Goal: Information Seeking & Learning: Understand process/instructions

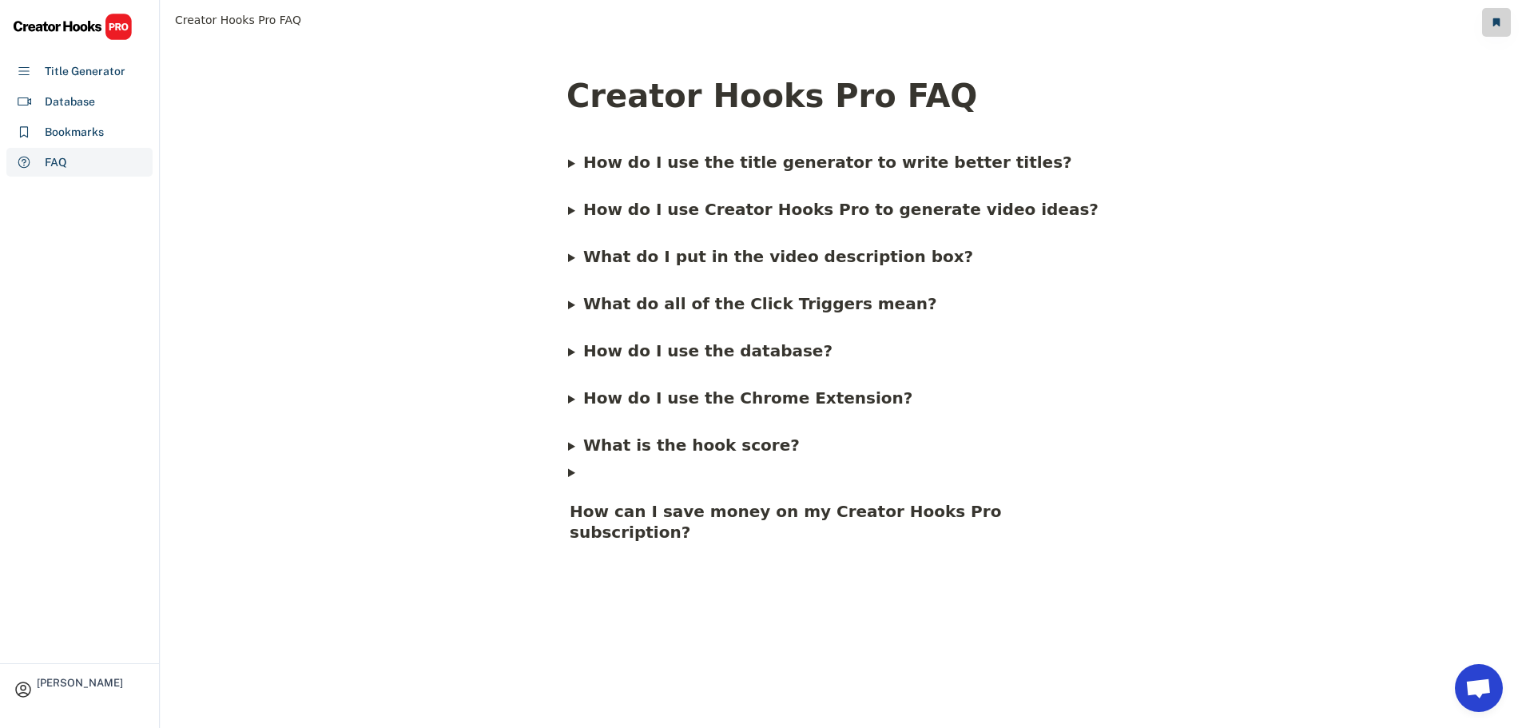
click at [582, 498] on h4 "How can I save money on my Creator Hooks Pro subscription?" at bounding box center [841, 521] width 546 height 46
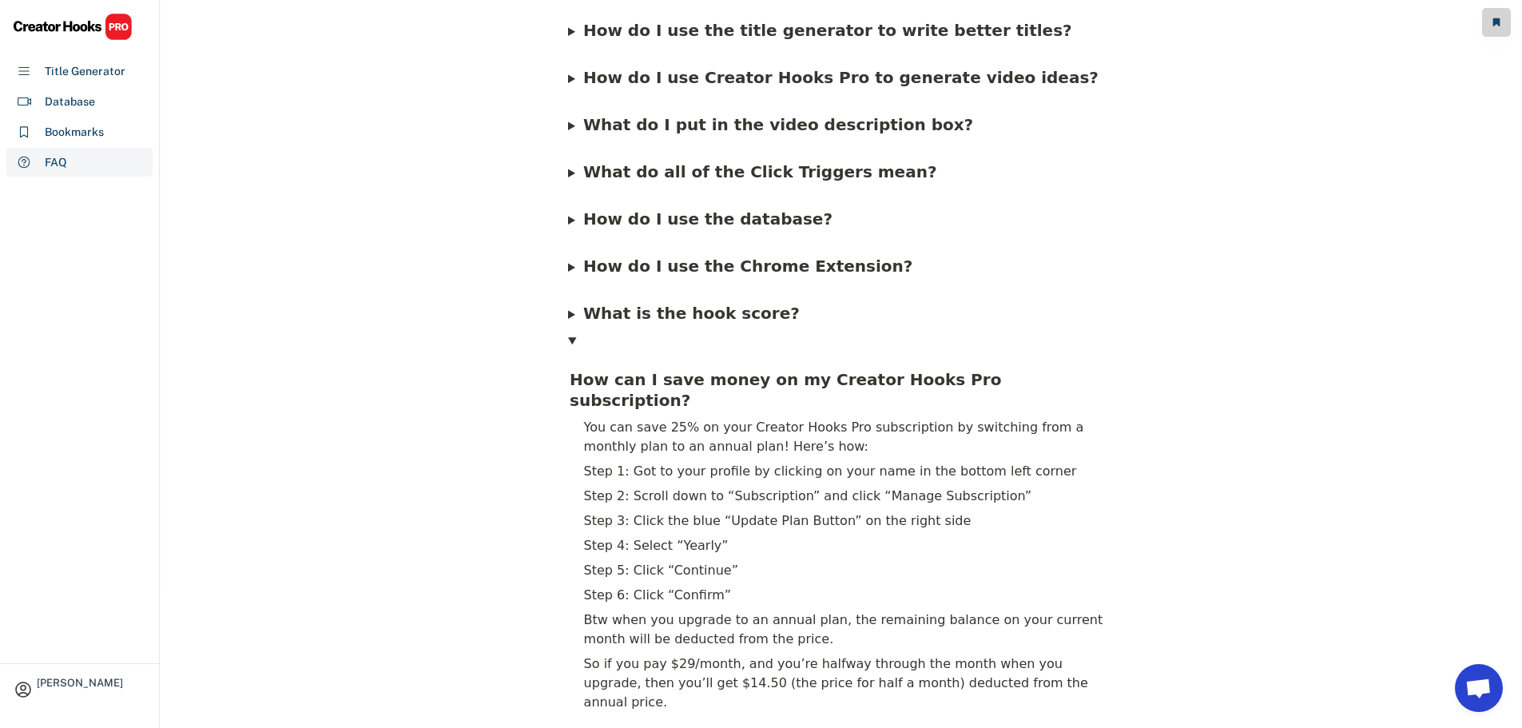
scroll to position [126, 0]
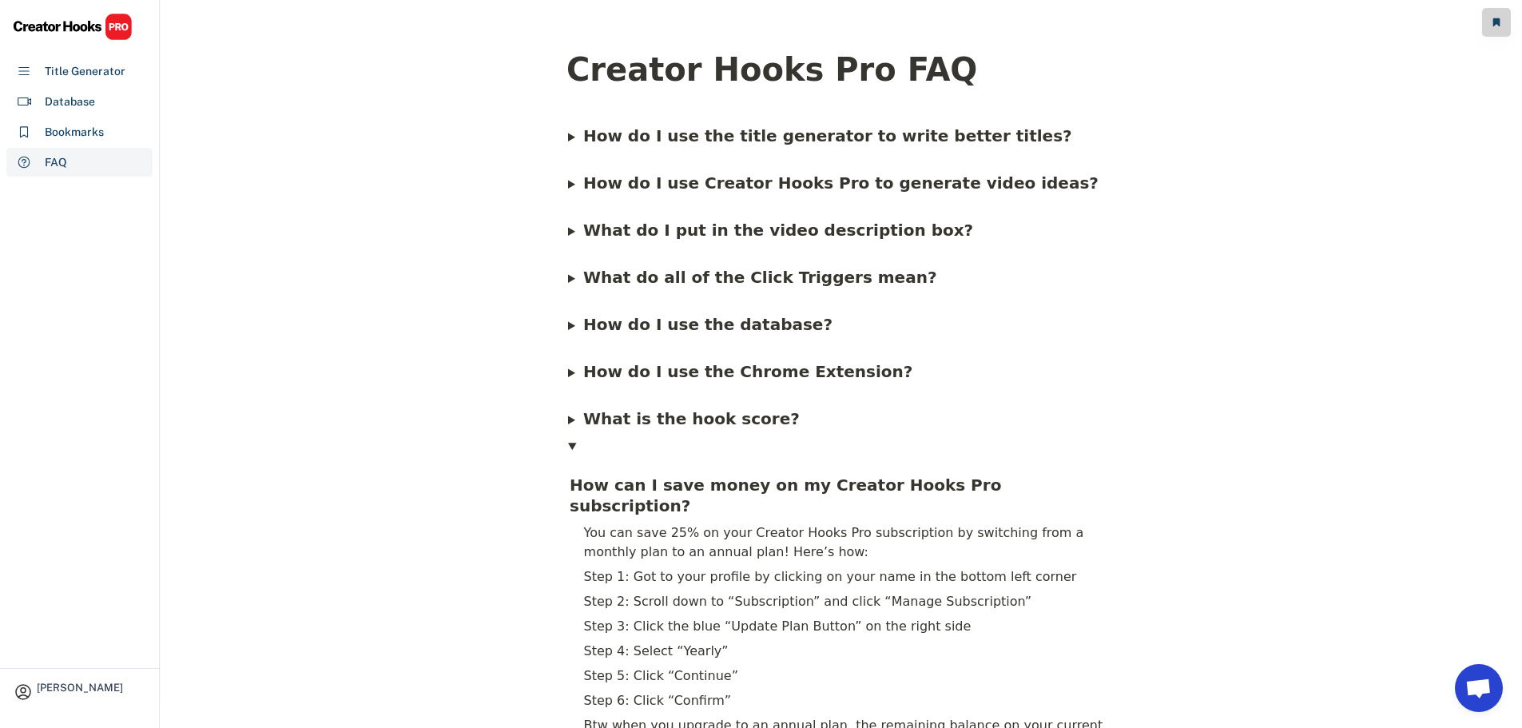
click at [596, 475] on b "How can I save money on my Creator Hooks Pro subscription?" at bounding box center [788, 495] width 437 height 40
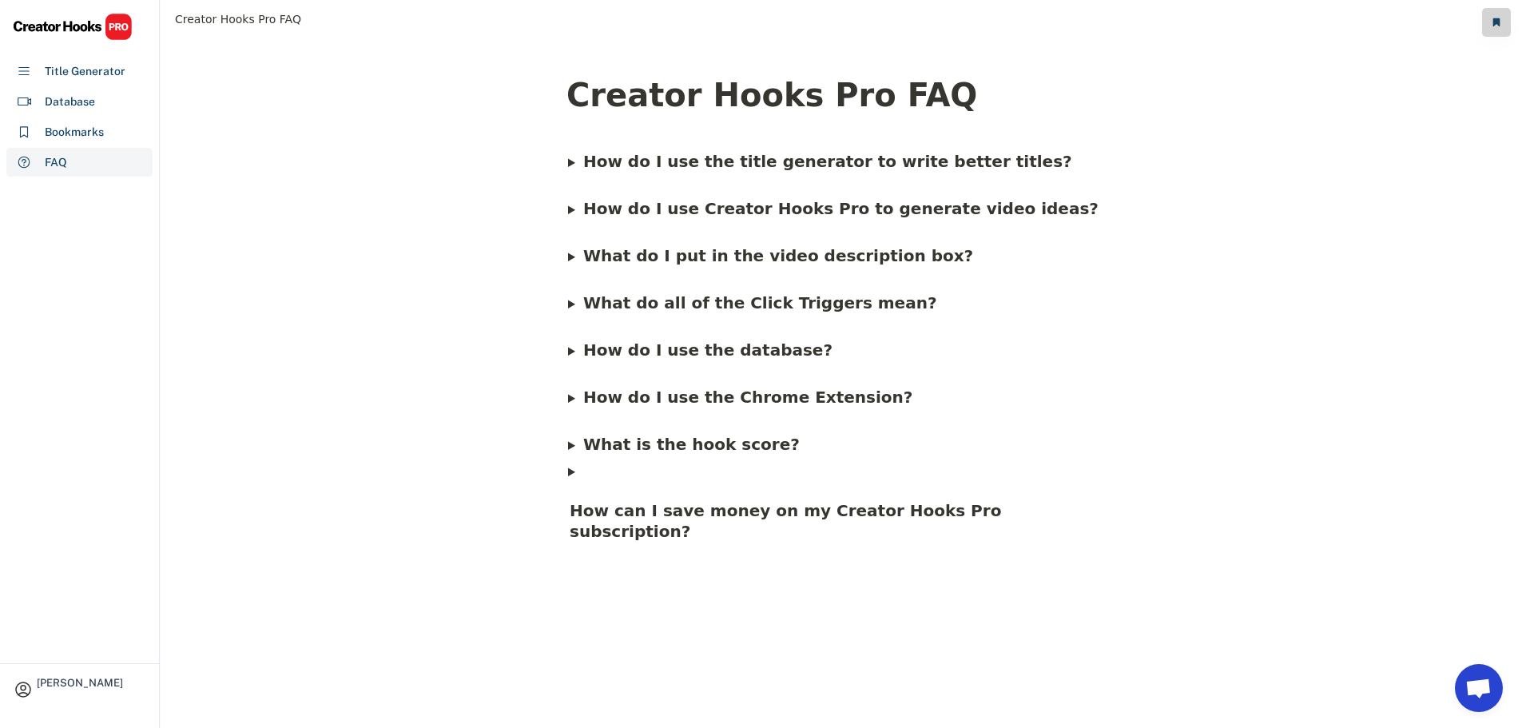
scroll to position [0, 0]
click at [589, 399] on span "How do I use the Chrome Extension?" at bounding box center [748, 397] width 330 height 19
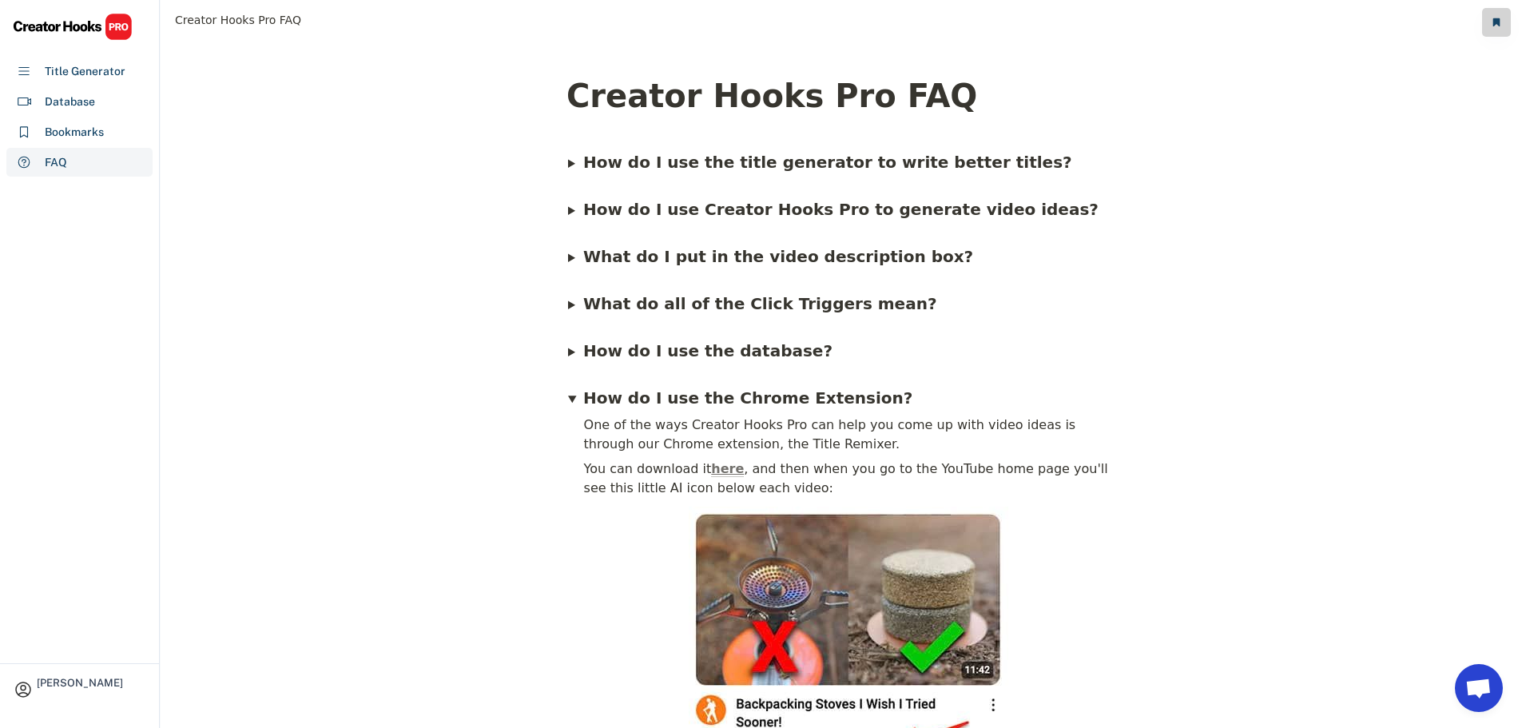
click at [661, 401] on span "How do I use the Chrome Extension?" at bounding box center [748, 397] width 330 height 19
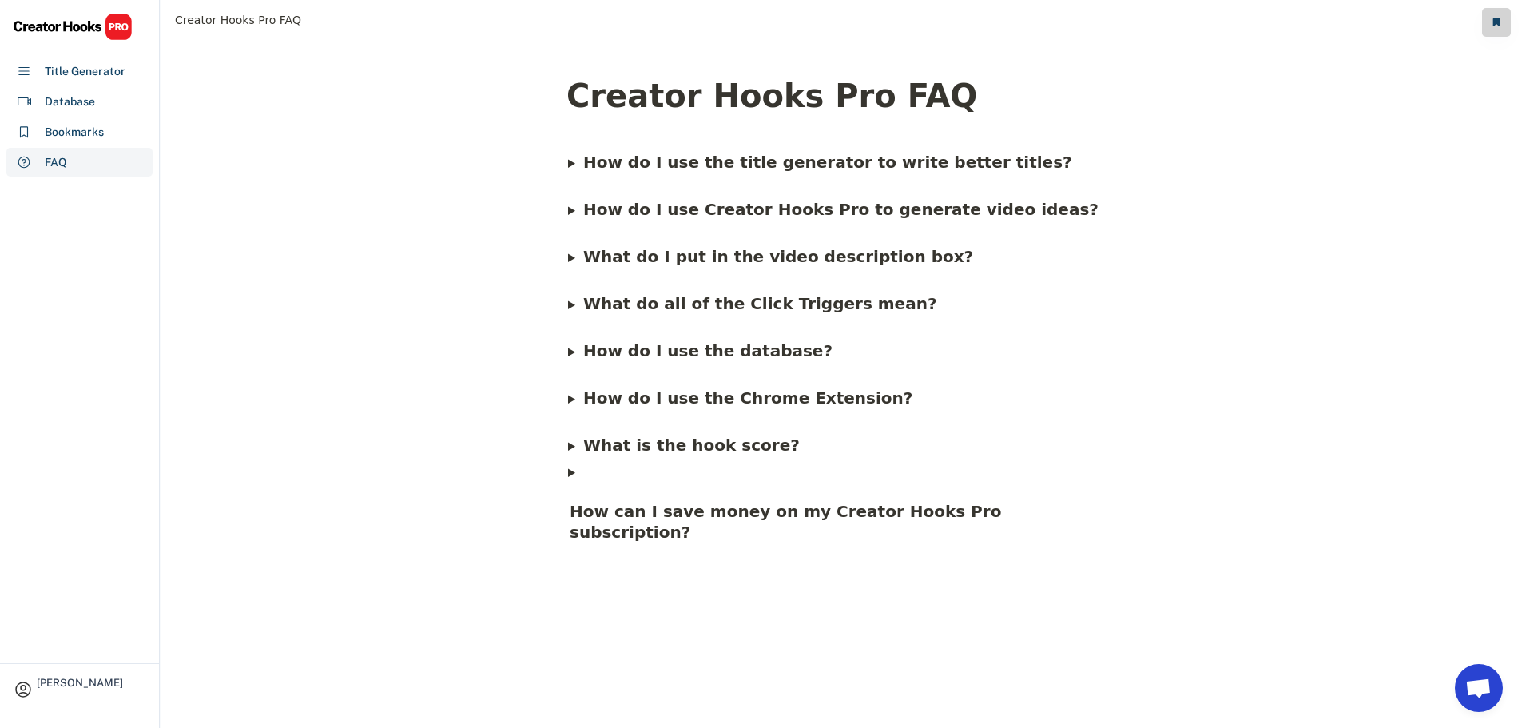
click at [587, 301] on span "What do all of the Click Triggers mean?" at bounding box center [760, 303] width 354 height 19
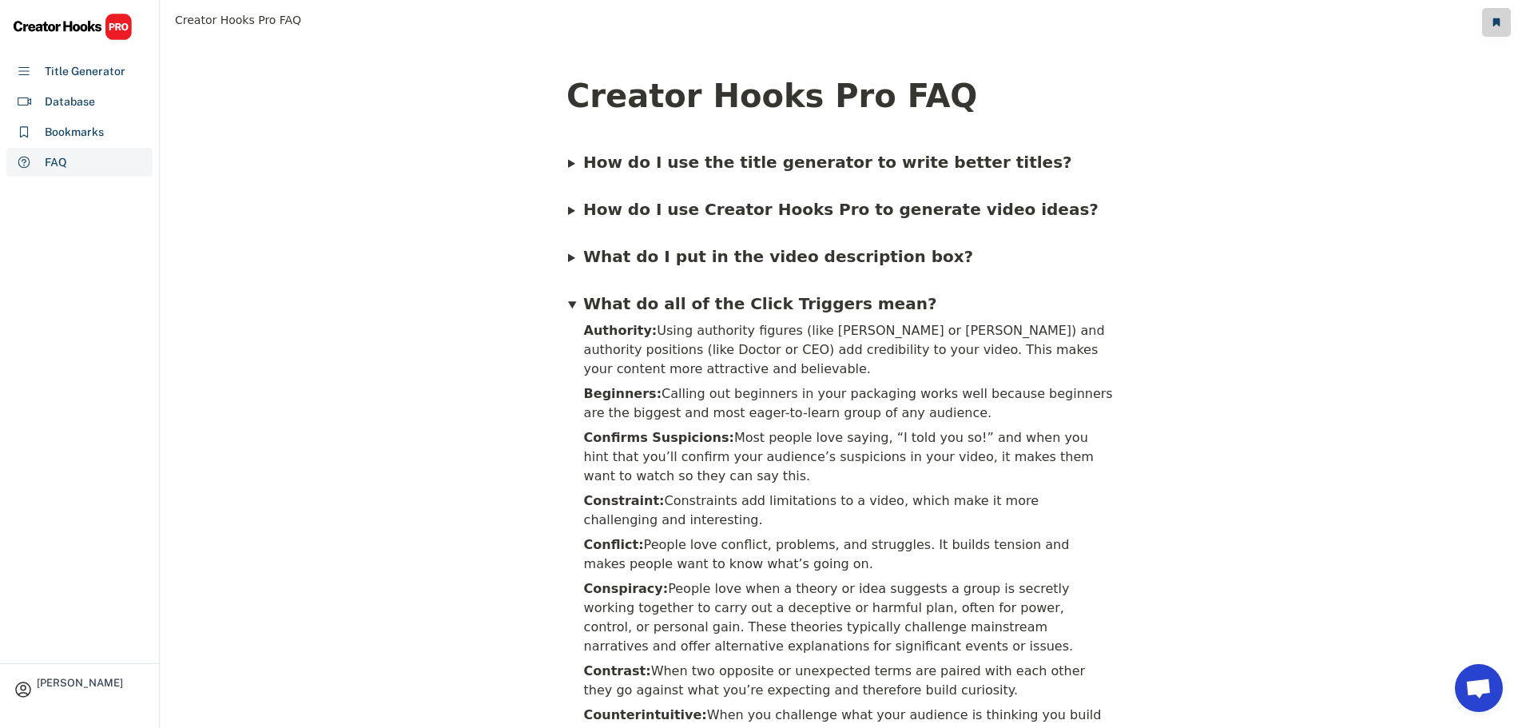
click at [587, 301] on span "What do all of the Click Triggers mean?" at bounding box center [760, 303] width 354 height 19
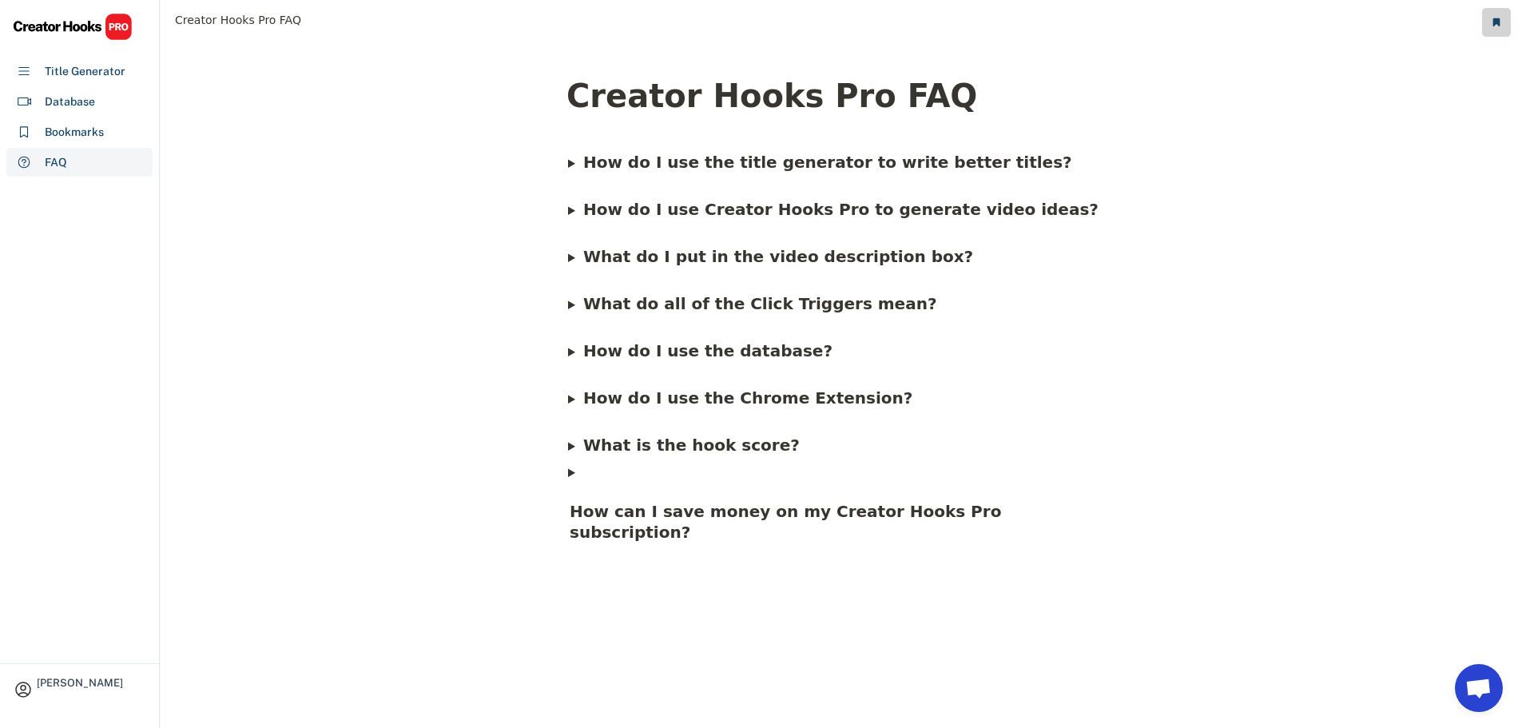
click at [1379, 224] on div "Creator Hooks Pro FAQ How do I use the title generator to write better titles? …" at bounding box center [841, 384] width 1361 height 692
click at [1310, 510] on div "Creator Hooks Pro FAQ How do I use the title generator to write better titles? …" at bounding box center [841, 384] width 1361 height 692
